Goal: Ask a question

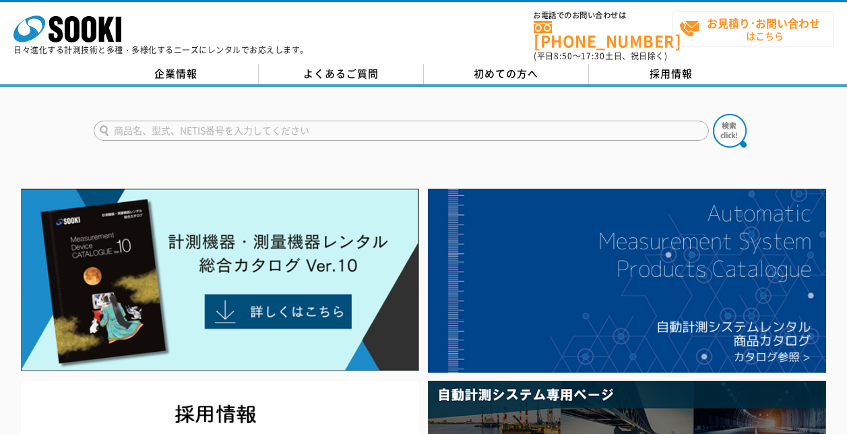
click at [727, 17] on strong "お見積り･お問い合わせ" at bounding box center [763, 23] width 113 height 16
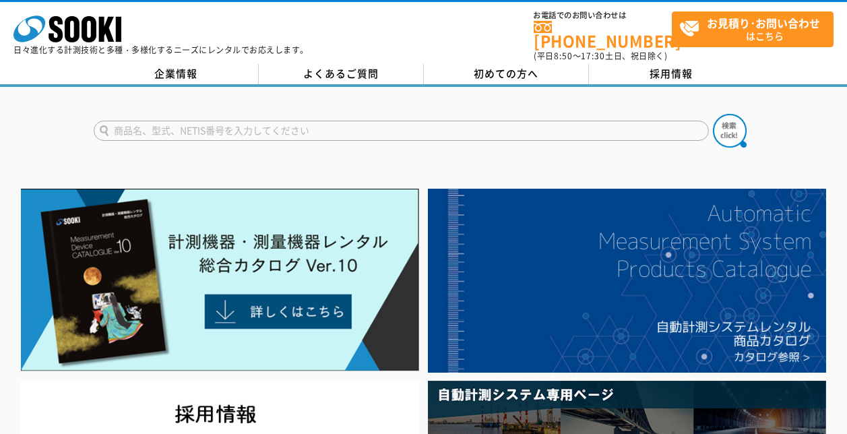
drag, startPoint x: 475, startPoint y: 104, endPoint x: 485, endPoint y: 111, distance: 12.5
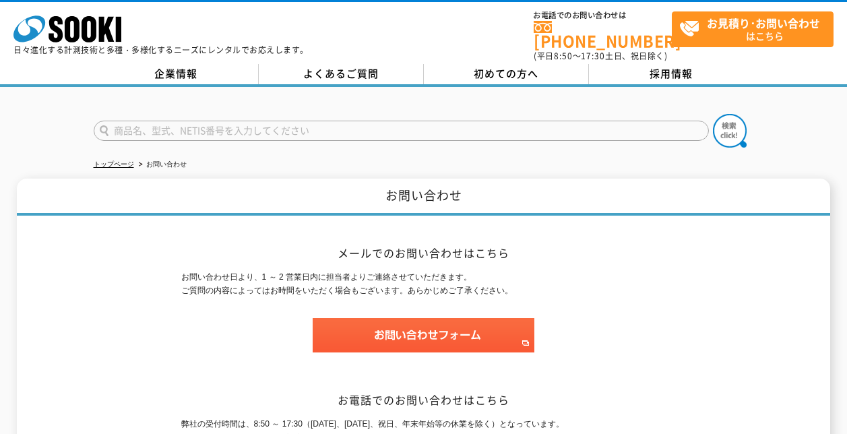
drag, startPoint x: 661, startPoint y: 17, endPoint x: 661, endPoint y: 26, distance: 9.5
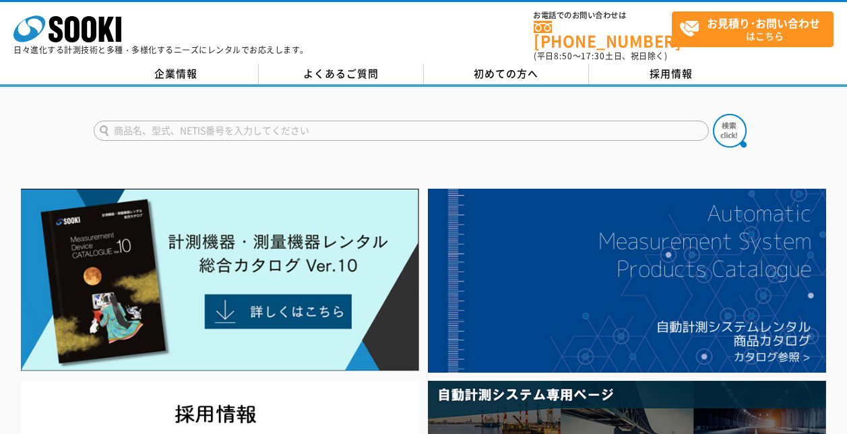
click at [795, 48] on ul "お電話でのお問い合わせは 0120-856-990 (平日 8:50 ～ 17:30 土日、祝日除く) お見積り･お問い合わせ はこちら" at bounding box center [684, 36] width 300 height 51
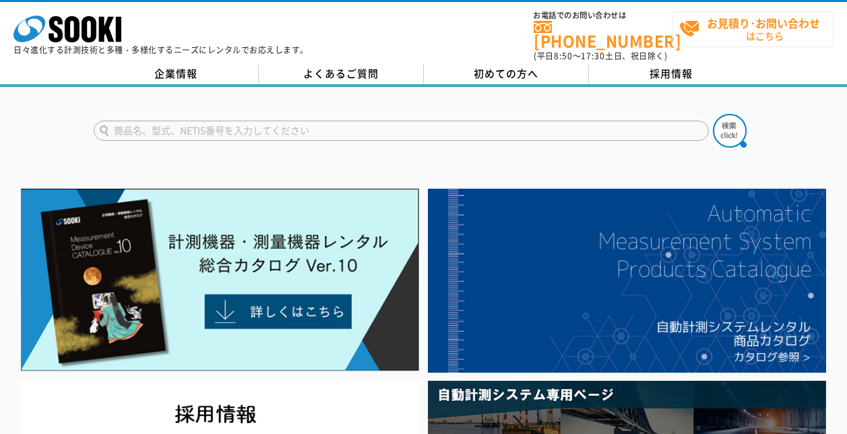
click at [791, 28] on strong "お見積り･お問い合わせ" at bounding box center [763, 23] width 113 height 16
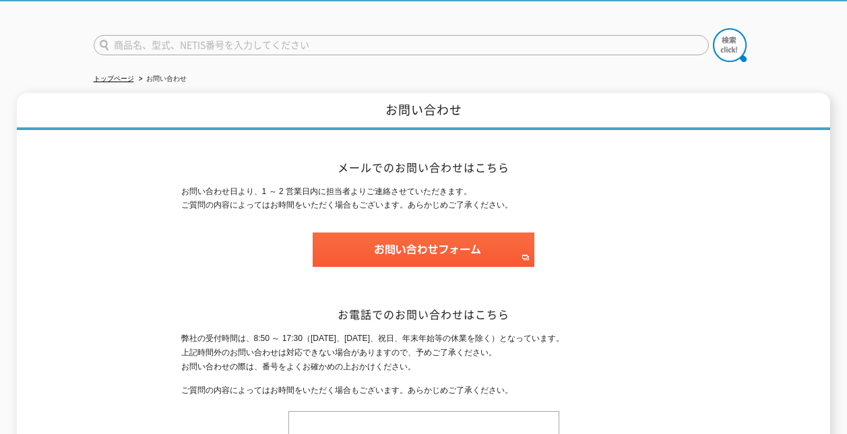
scroll to position [135, 0]
